Goal: Task Accomplishment & Management: Use online tool/utility

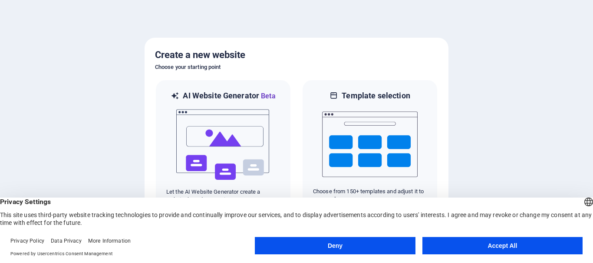
click at [501, 242] on button "Accept All" at bounding box center [502, 245] width 160 height 17
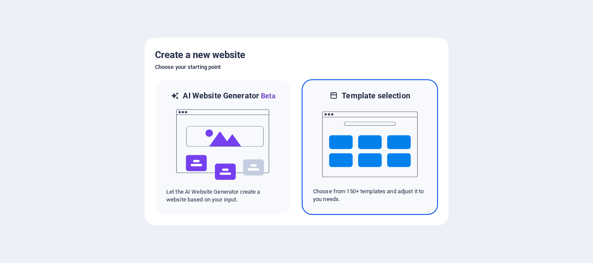
click at [359, 152] on img at bounding box center [369, 144] width 95 height 87
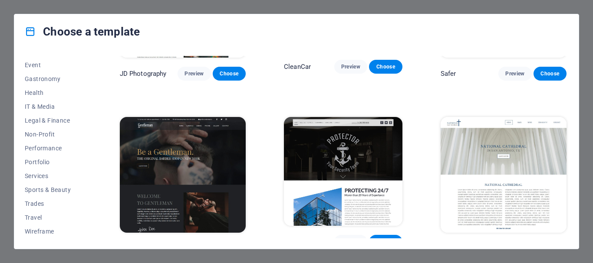
scroll to position [3899, 0]
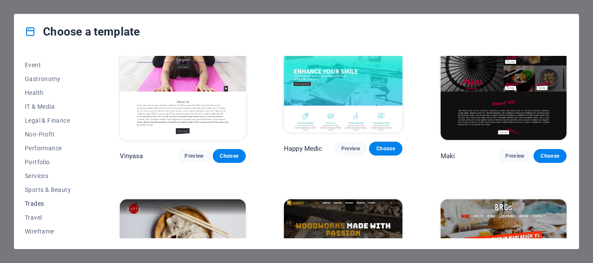
click at [36, 201] on span "Trades" at bounding box center [53, 203] width 57 height 7
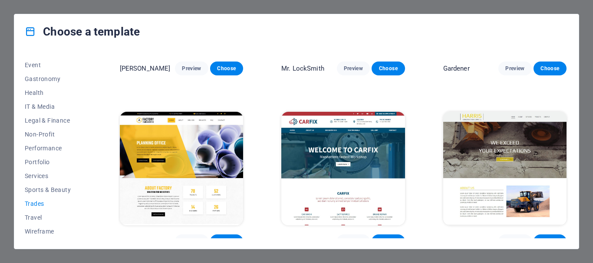
scroll to position [299, 0]
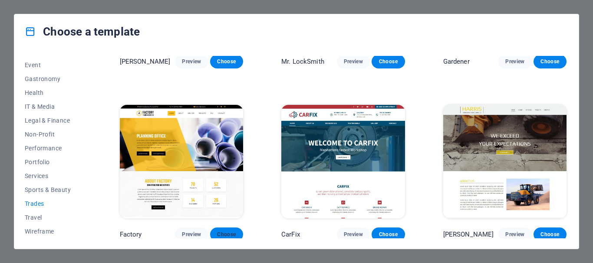
click at [227, 231] on span "Choose" at bounding box center [226, 234] width 19 height 7
